Goal: Task Accomplishment & Management: Manage account settings

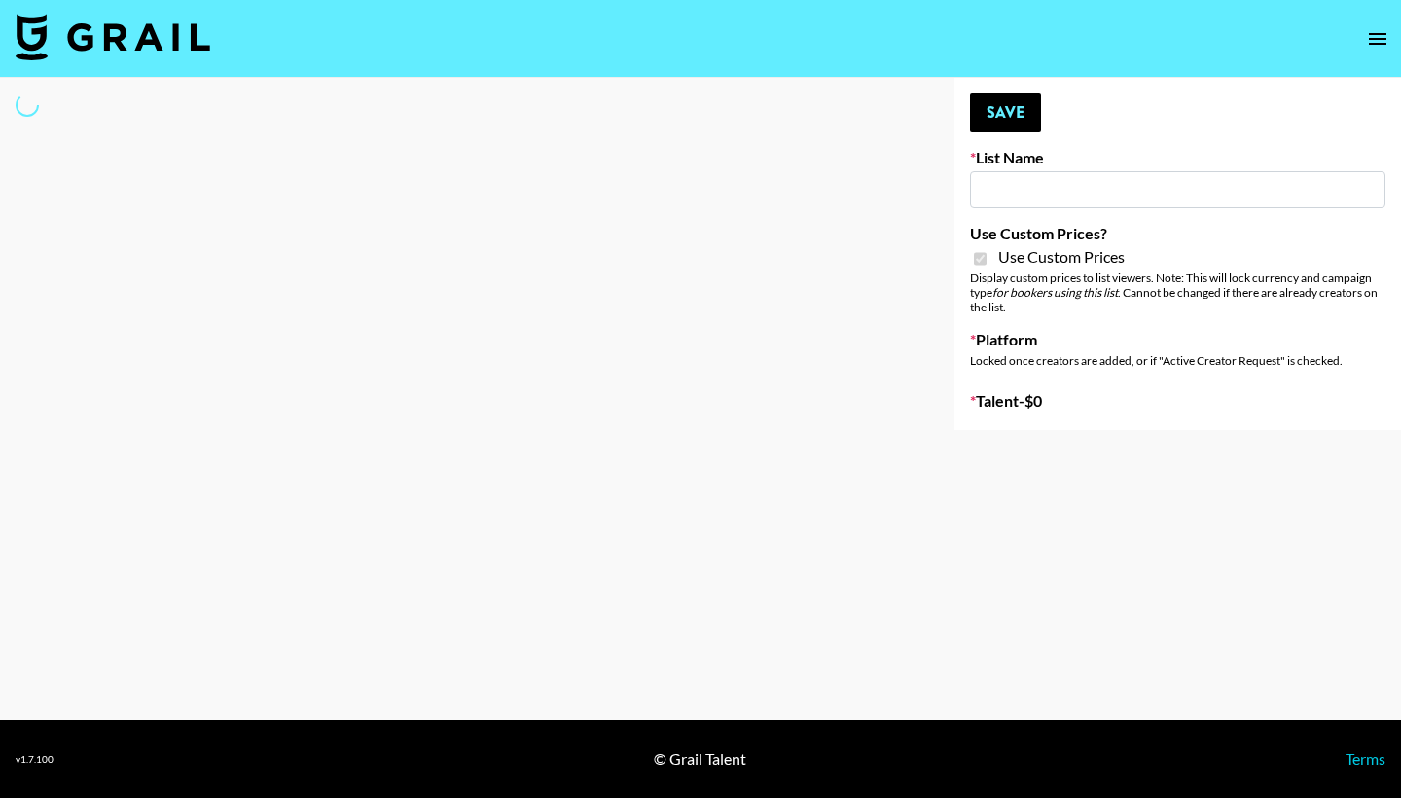
type input "Yoga/Wellness & Mindfulness Creators for [DEMOGRAPHIC_DATA]"
checkbox input "true"
select select "Brand"
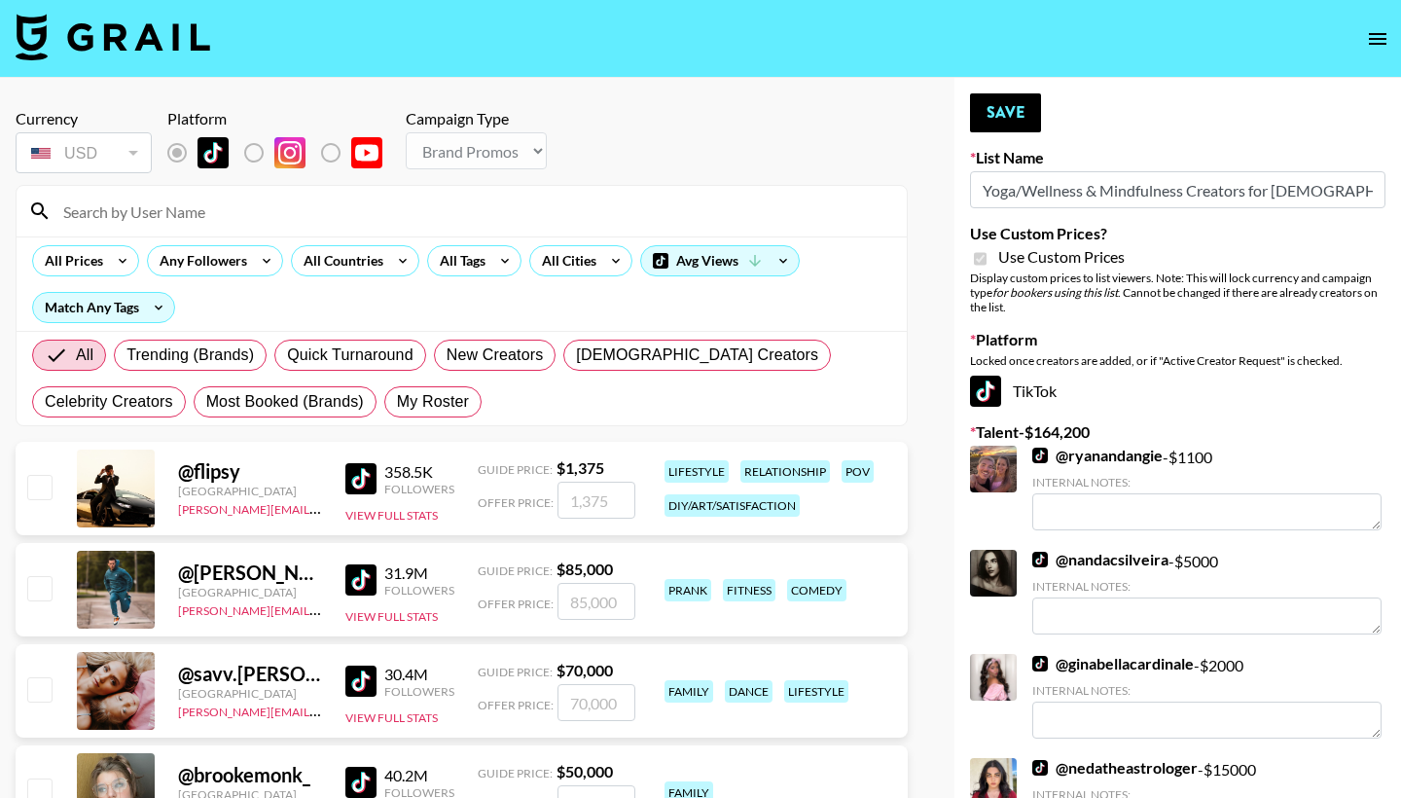
click at [381, 212] on input at bounding box center [474, 211] width 844 height 31
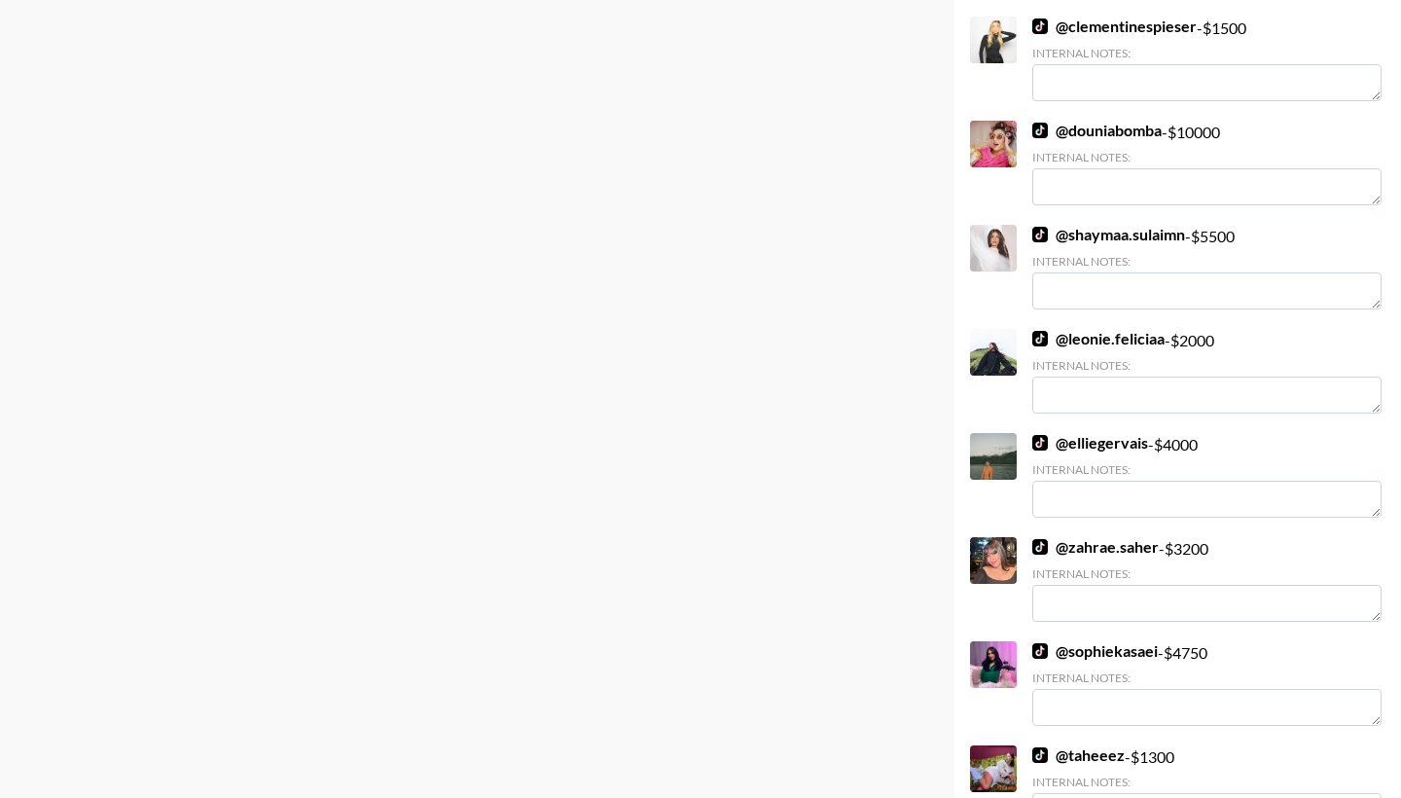
scroll to position [1162, 0]
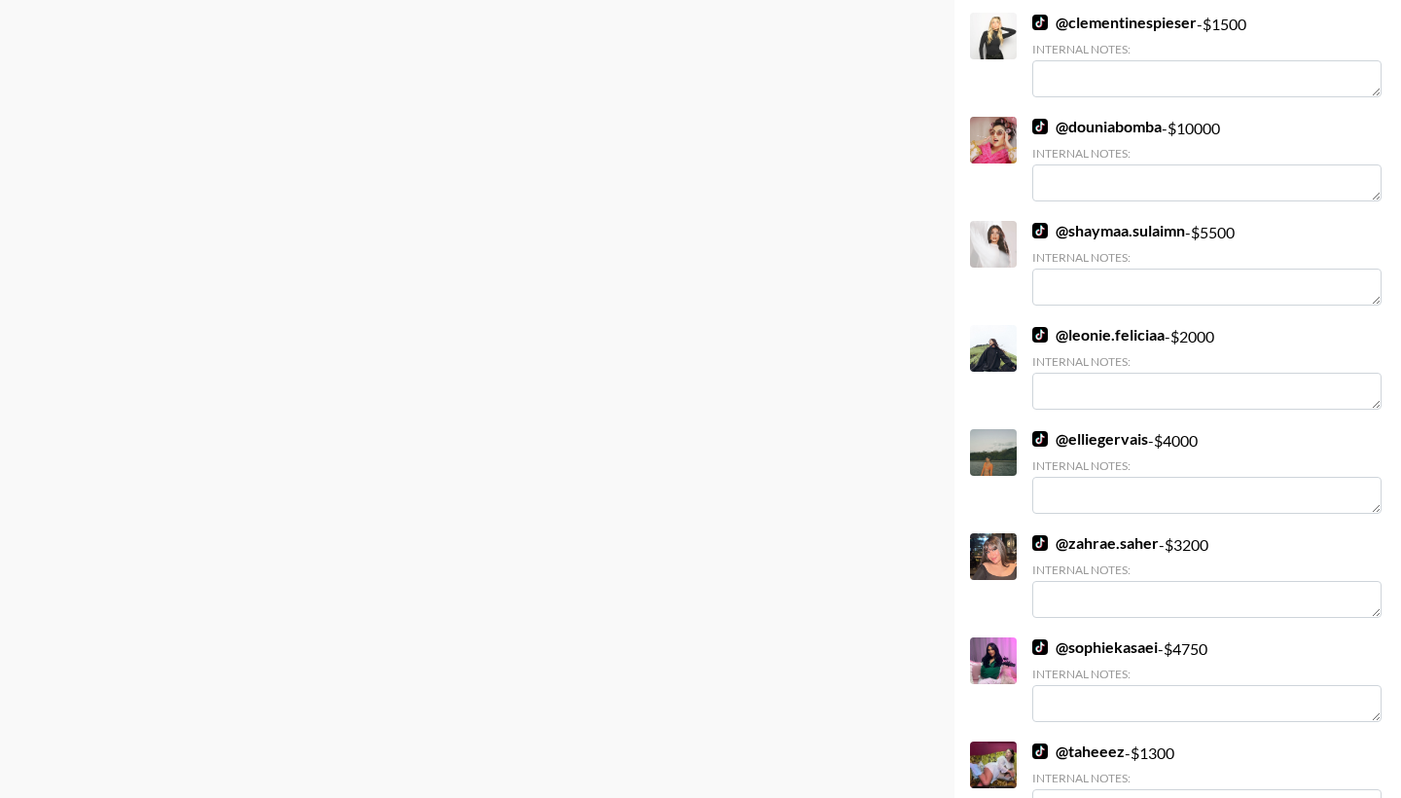
type input "traveling"
click at [1082, 652] on link "@ sophiekasaei" at bounding box center [1096, 646] width 126 height 19
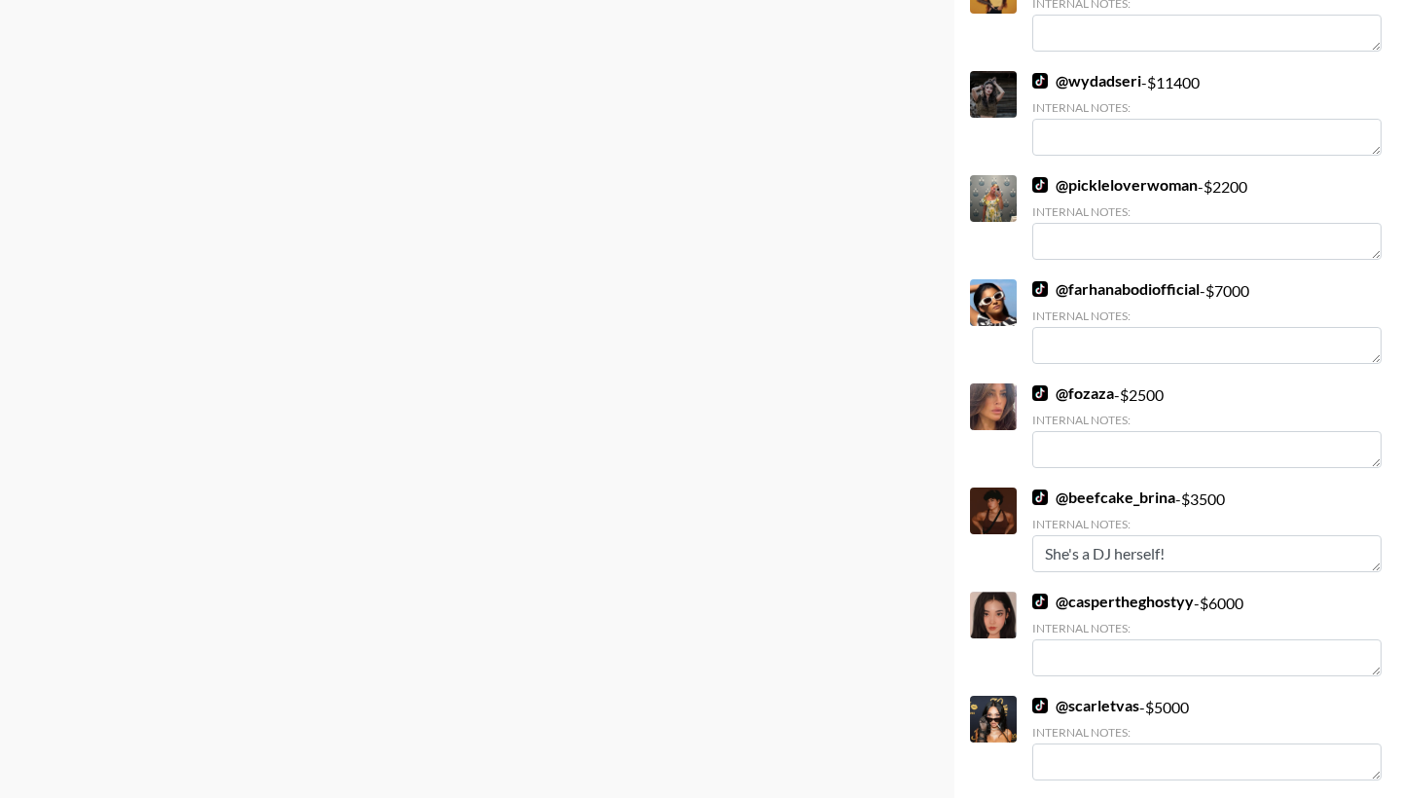
scroll to position [3084, 0]
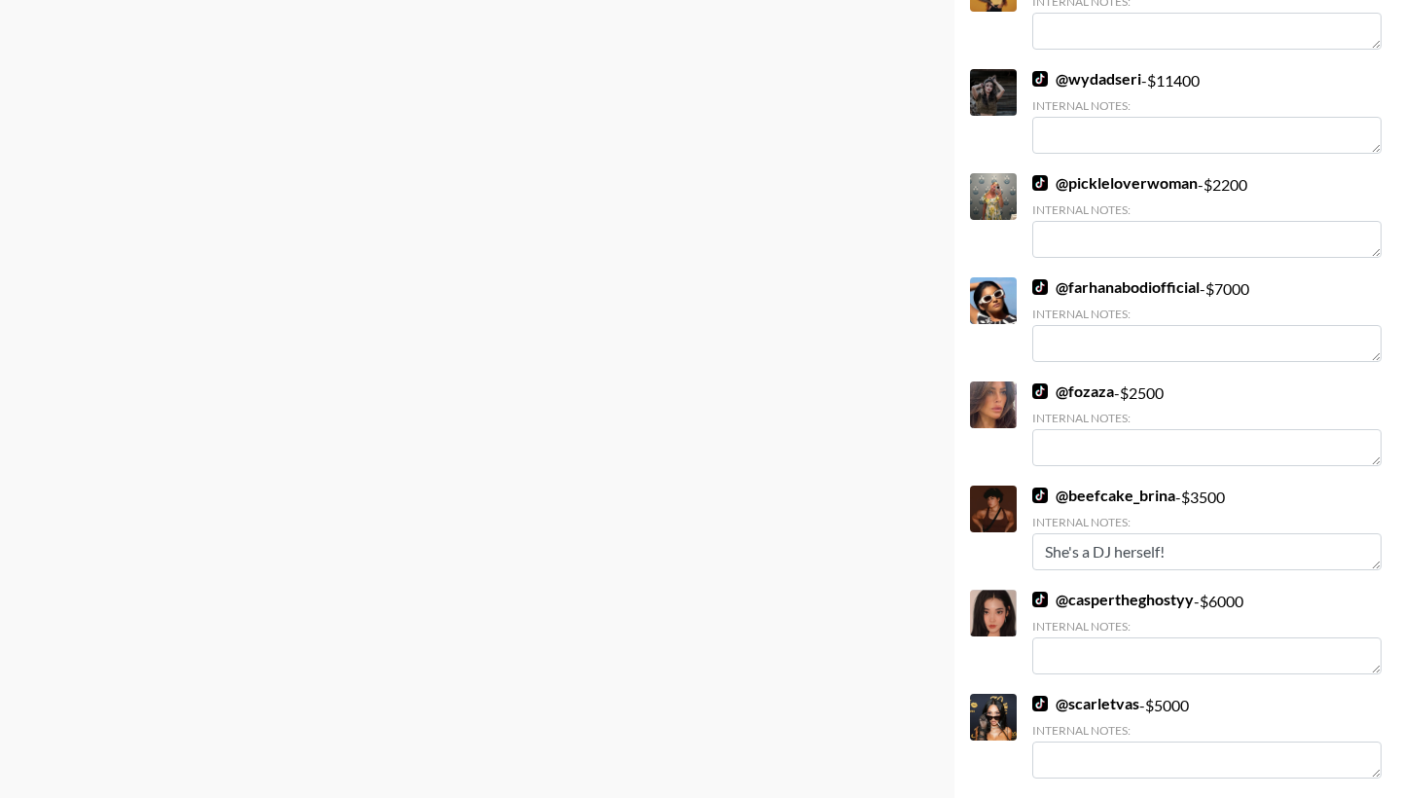
click at [1076, 602] on link "@ caspertheghostyy" at bounding box center [1114, 599] width 162 height 19
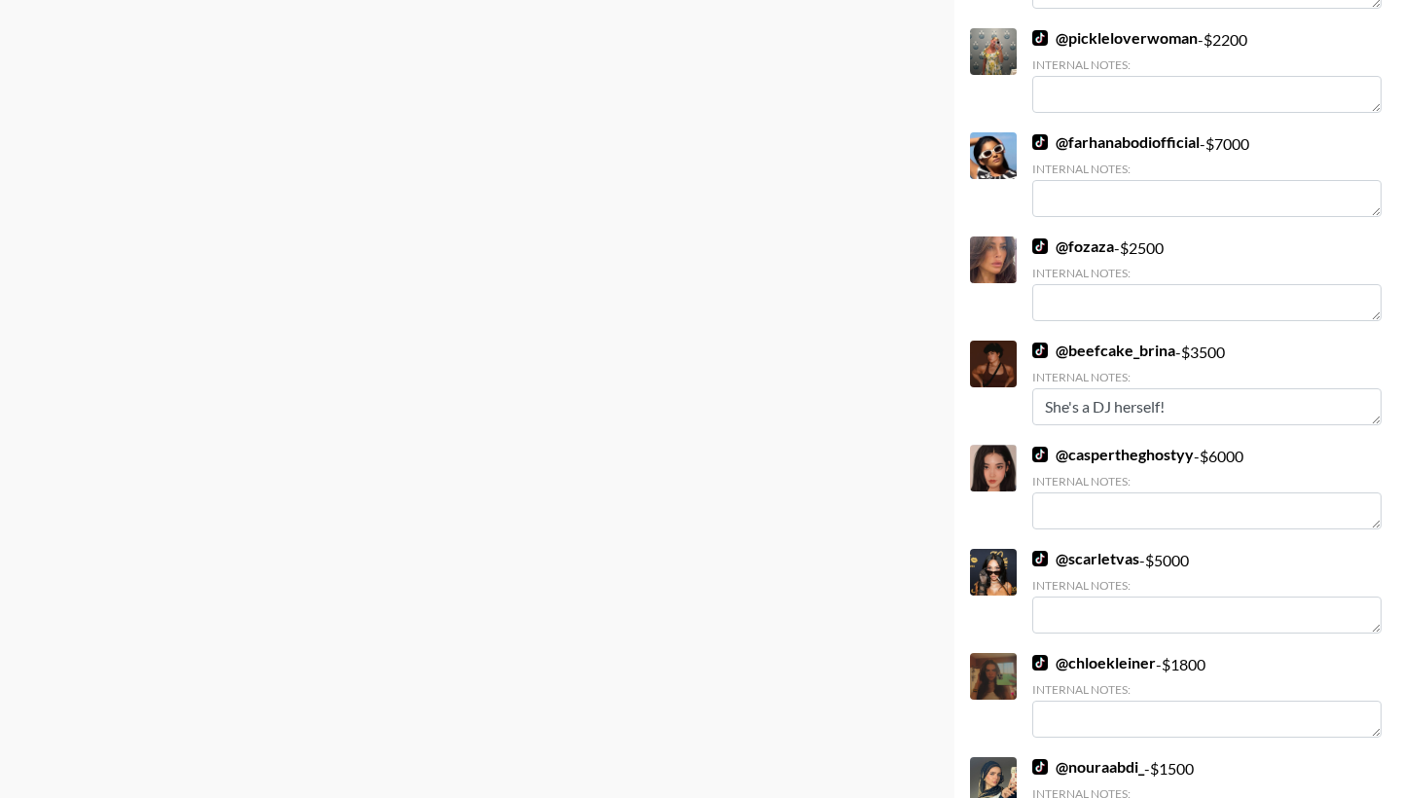
scroll to position [3650, 0]
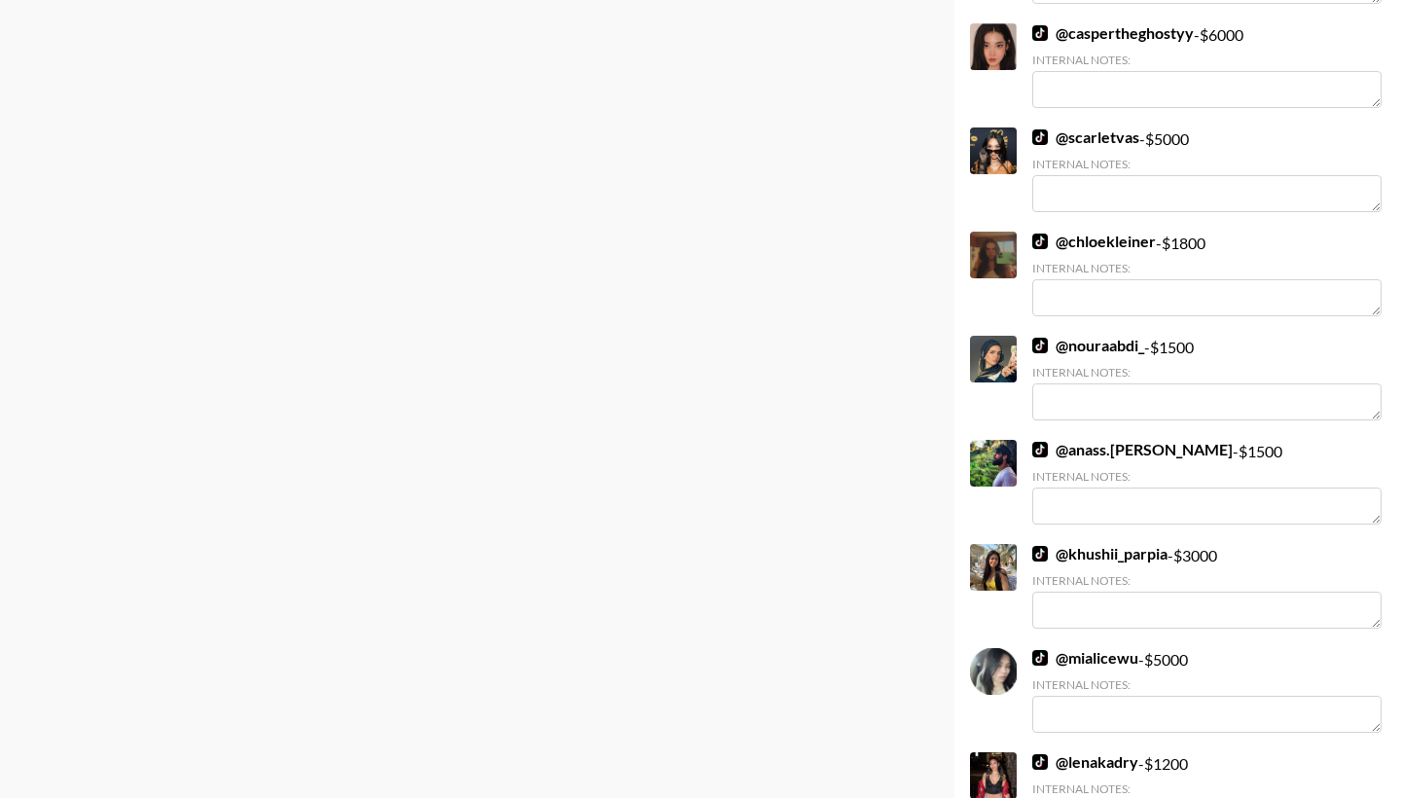
click at [1096, 551] on link "@ khushii_parpia" at bounding box center [1100, 553] width 135 height 19
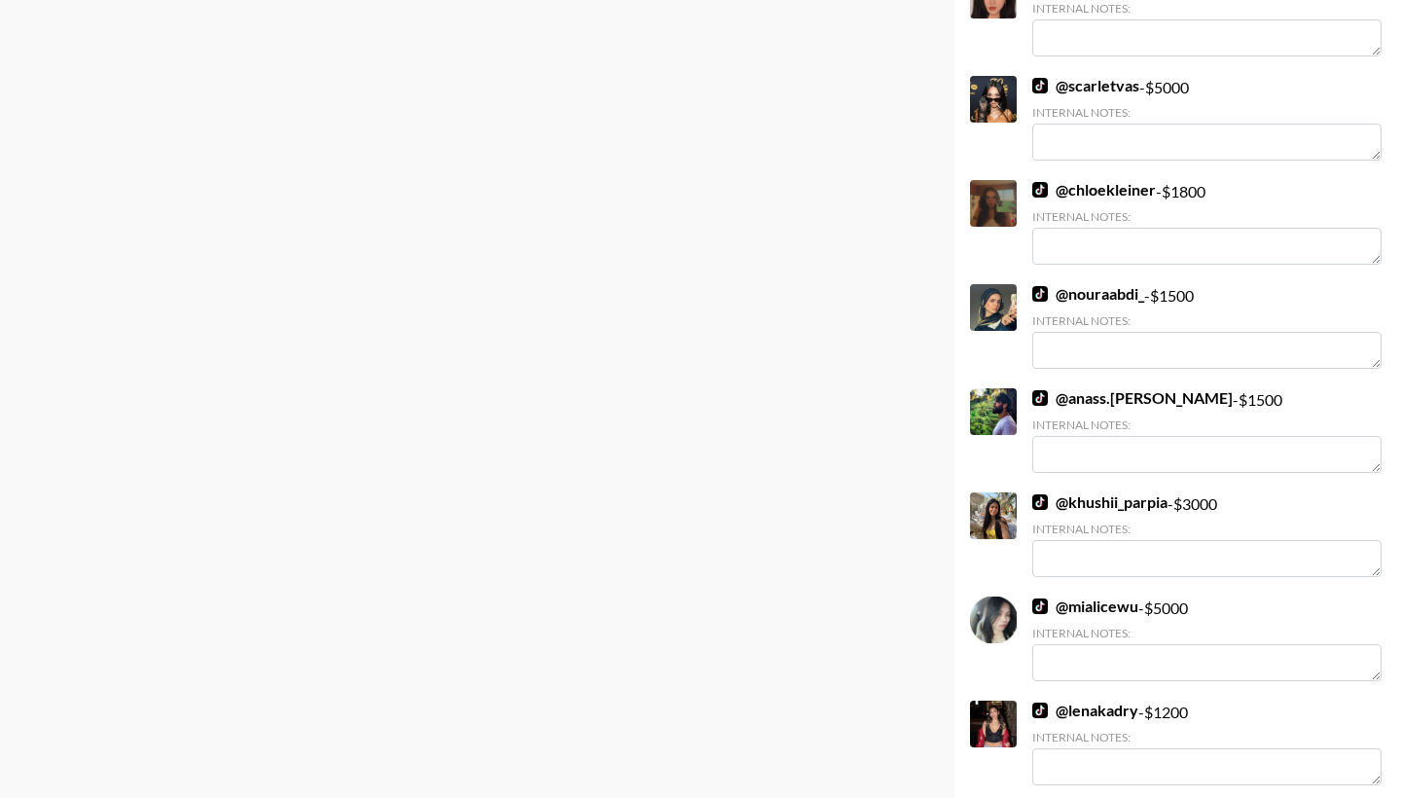
scroll to position [3699, 0]
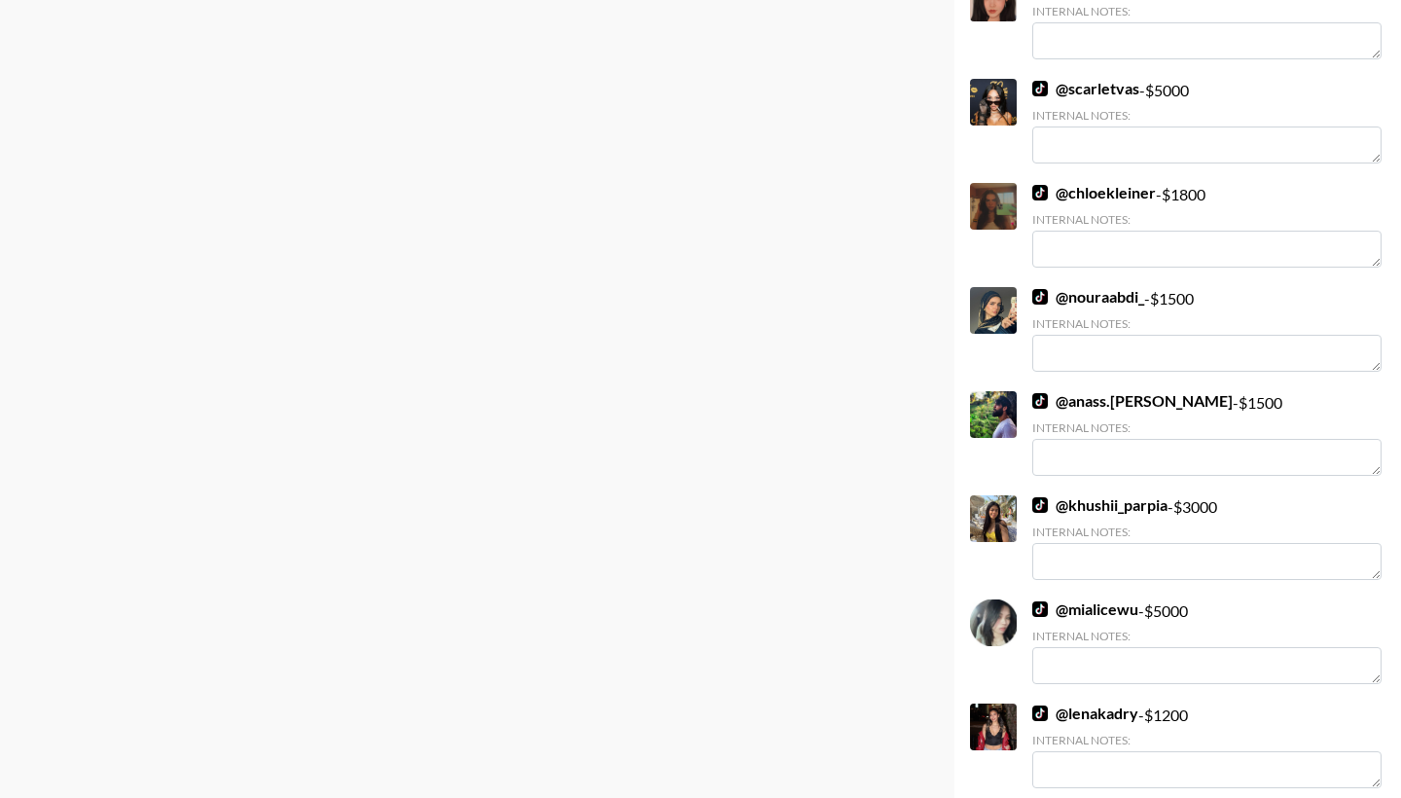
click at [1069, 610] on link "@ mialicewu" at bounding box center [1086, 608] width 106 height 19
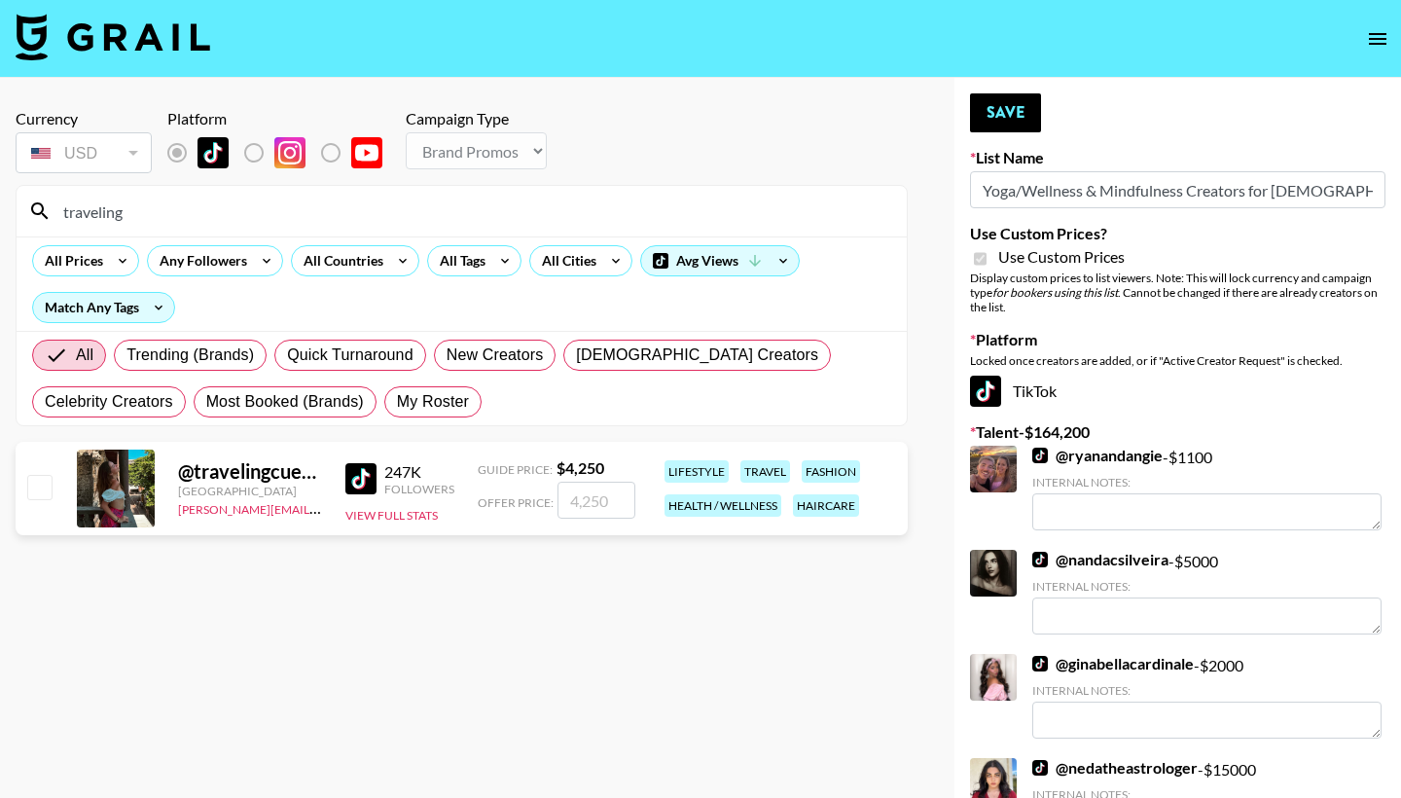
scroll to position [0, 0]
click at [39, 489] on input "checkbox" at bounding box center [38, 486] width 23 height 23
checkbox input "true"
type input "4250"
click at [1017, 114] on button "Save" at bounding box center [1005, 112] width 71 height 39
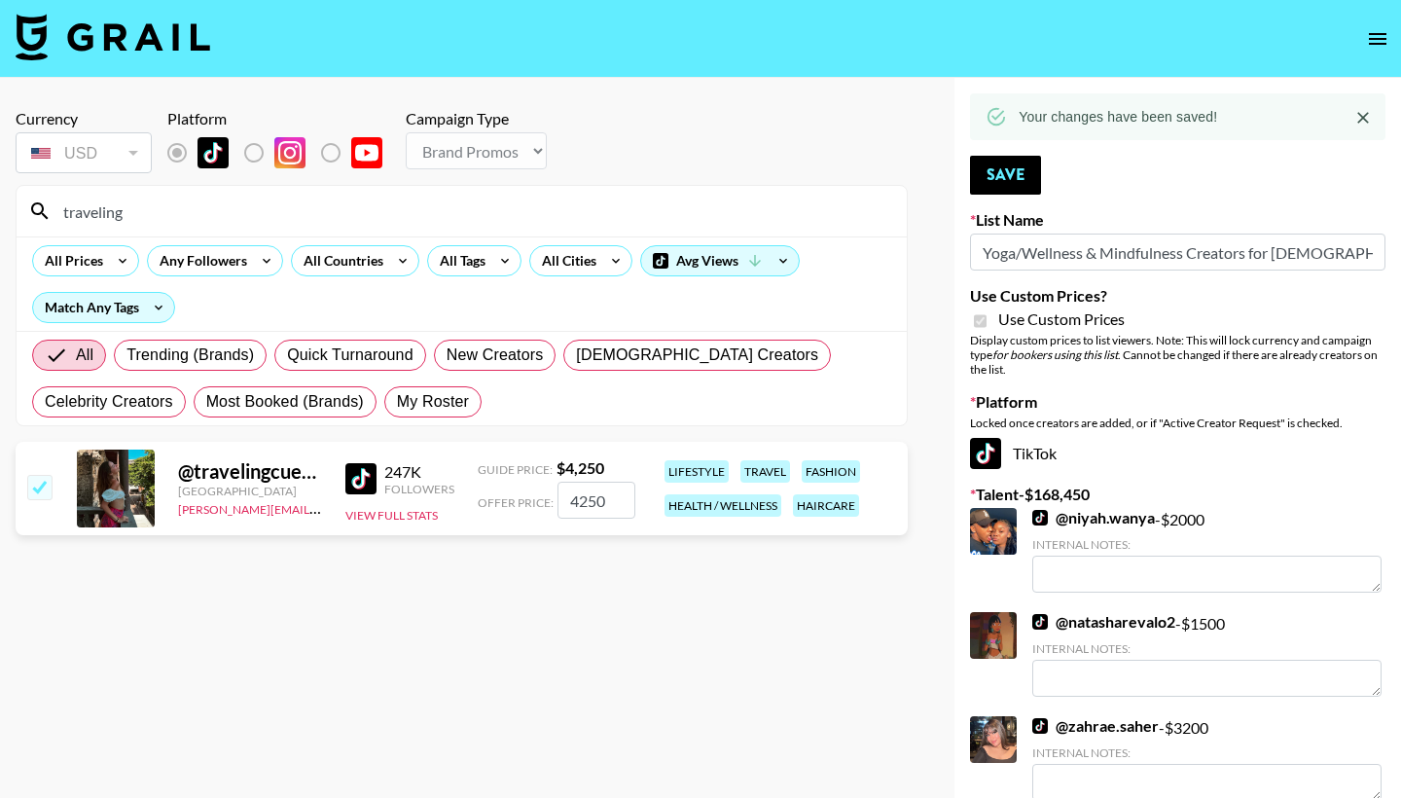
drag, startPoint x: 127, startPoint y: 221, endPoint x: 35, endPoint y: 186, distance: 98.0
click at [35, 186] on div "traveling" at bounding box center [462, 211] width 890 height 51
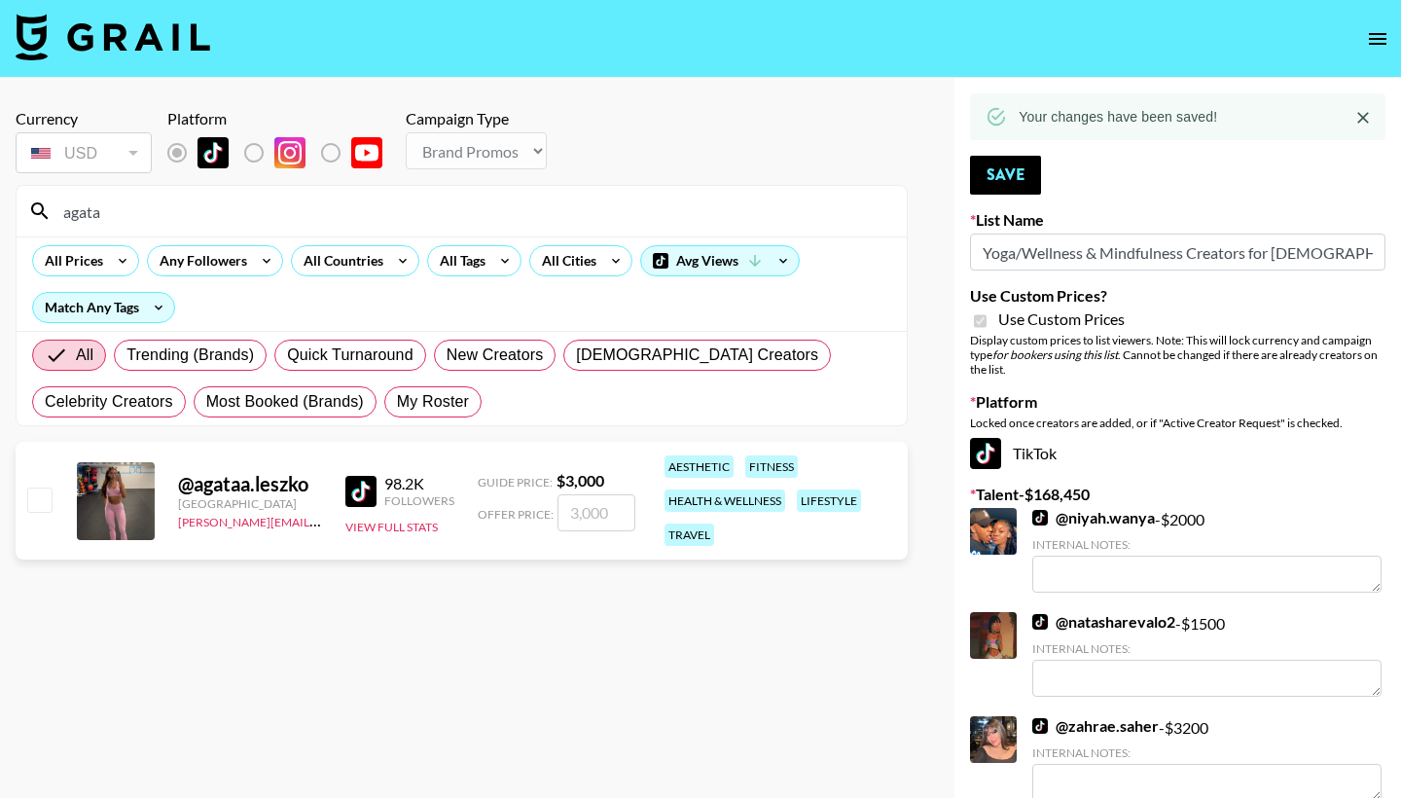
type input "agata"
click at [992, 732] on div at bounding box center [993, 739] width 47 height 47
click at [1077, 724] on link "@ zahrae.saher" at bounding box center [1096, 725] width 127 height 19
click at [37, 501] on input "checkbox" at bounding box center [38, 499] width 23 height 23
checkbox input "true"
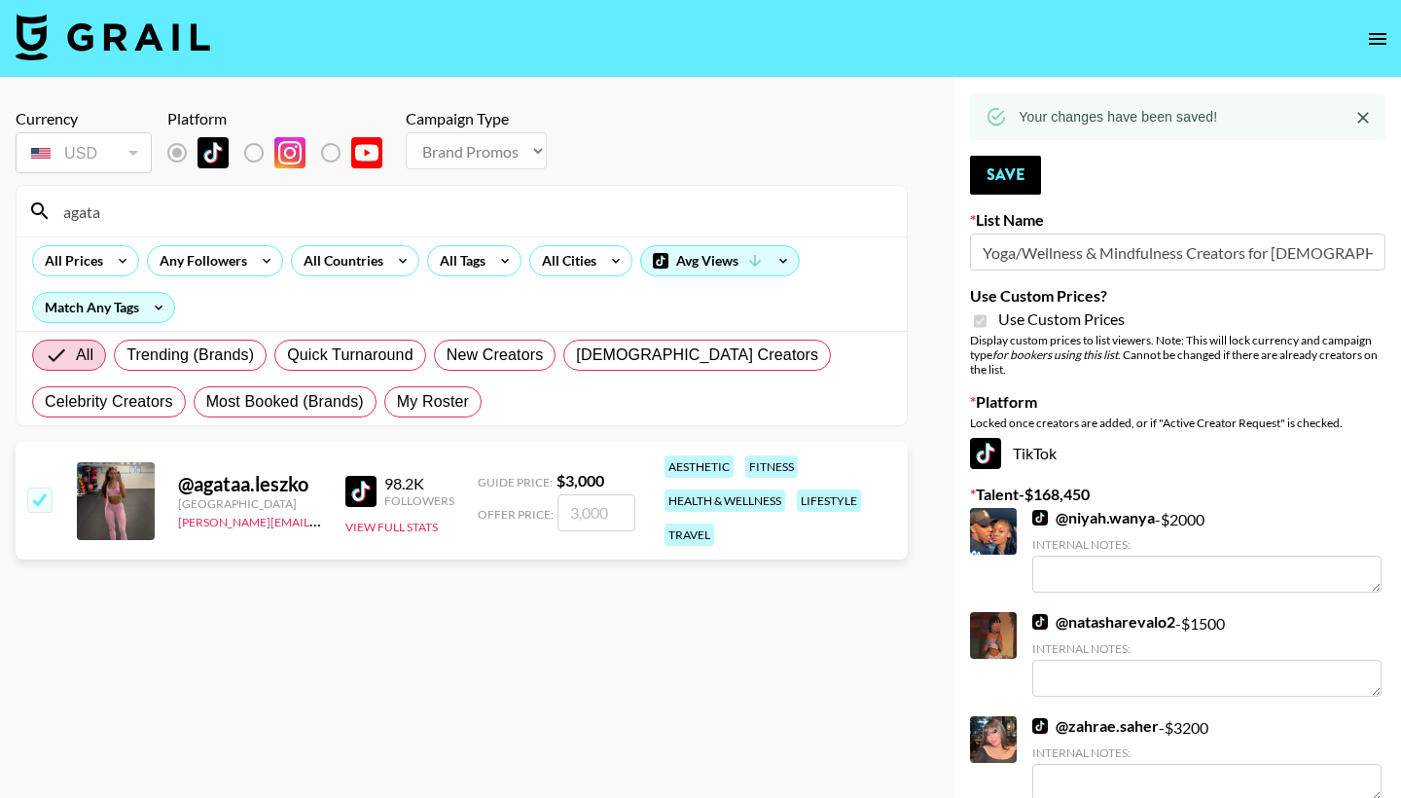
type input "3000"
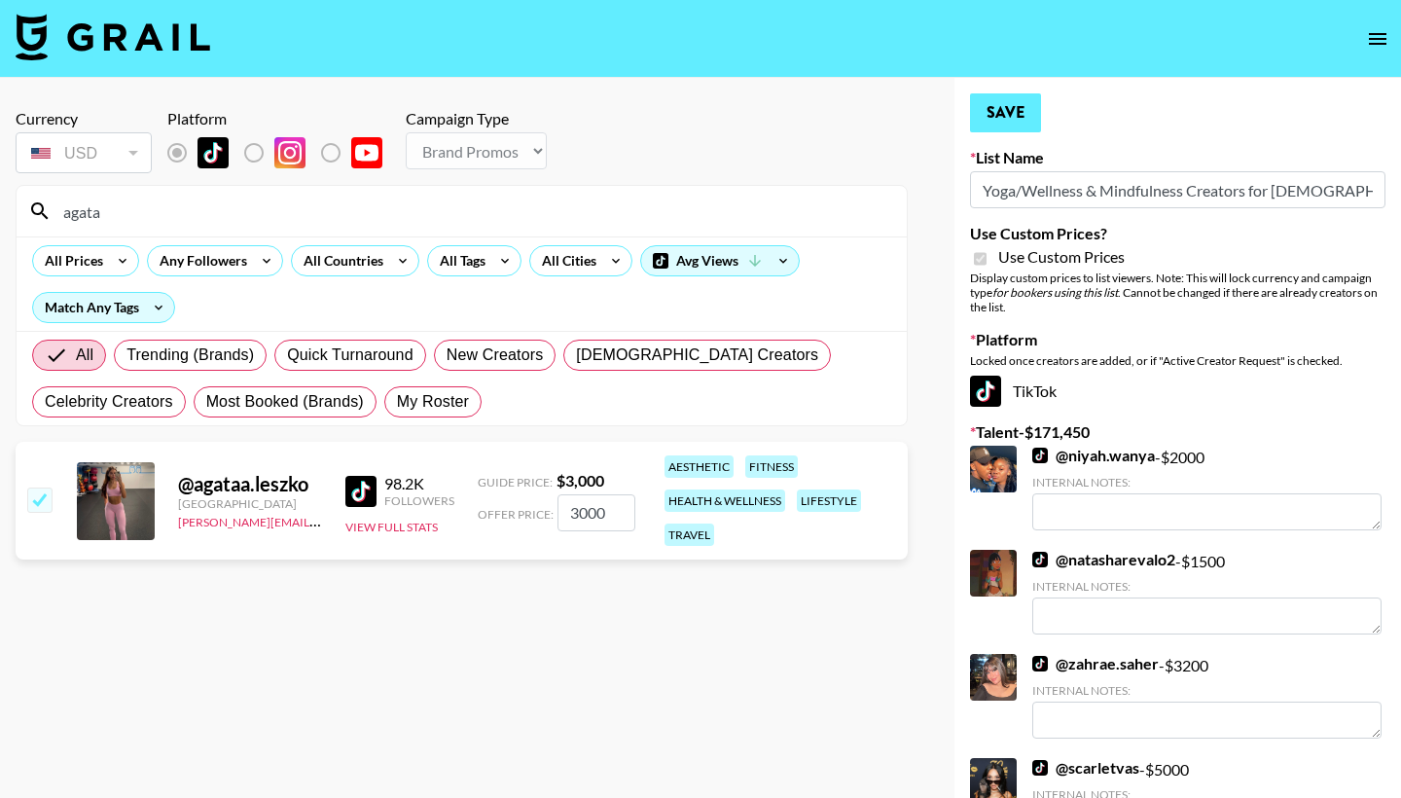
click at [1017, 101] on button "Save" at bounding box center [1005, 112] width 71 height 39
